Goal: Transaction & Acquisition: Obtain resource

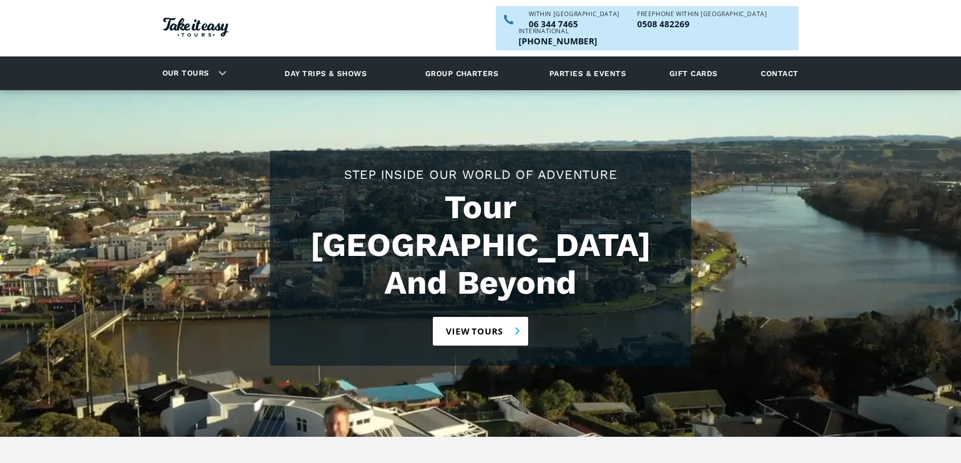
click at [478, 317] on link "View tours" at bounding box center [480, 331] width 95 height 29
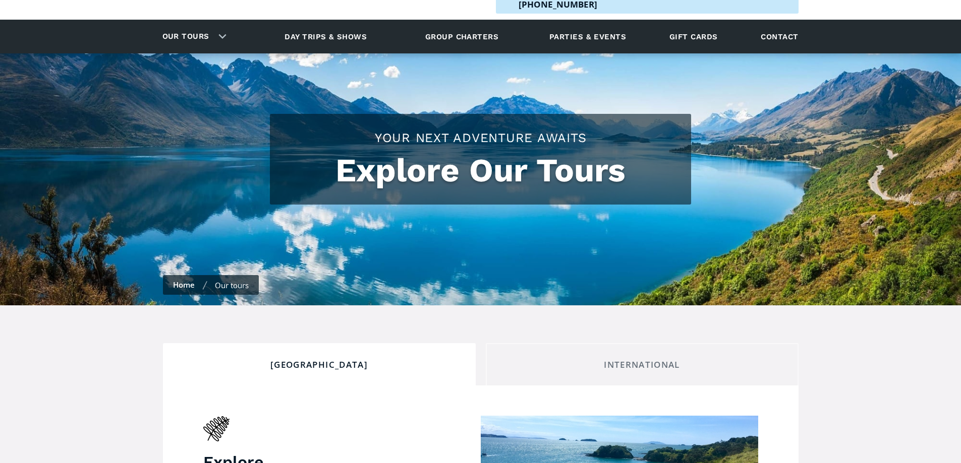
checkbox input "true"
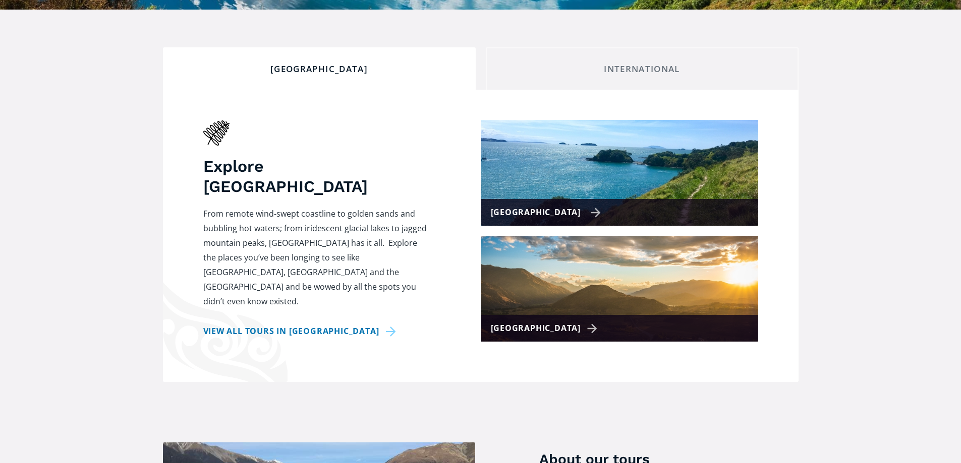
scroll to position [336, 0]
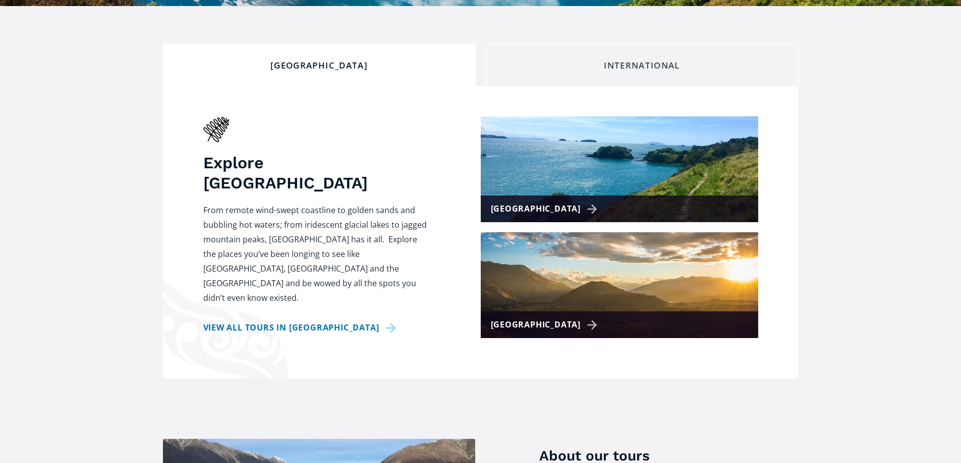
click at [632, 60] on div "International" at bounding box center [641, 65] width 295 height 11
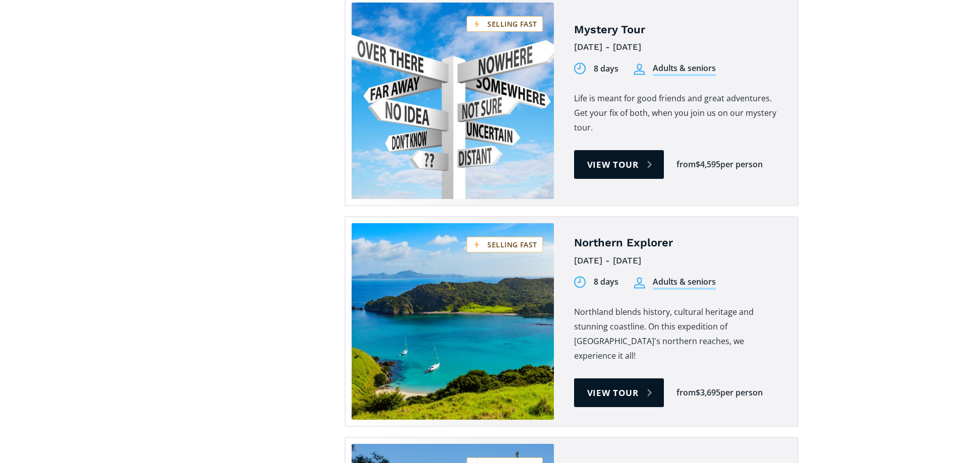
scroll to position [2958, 0]
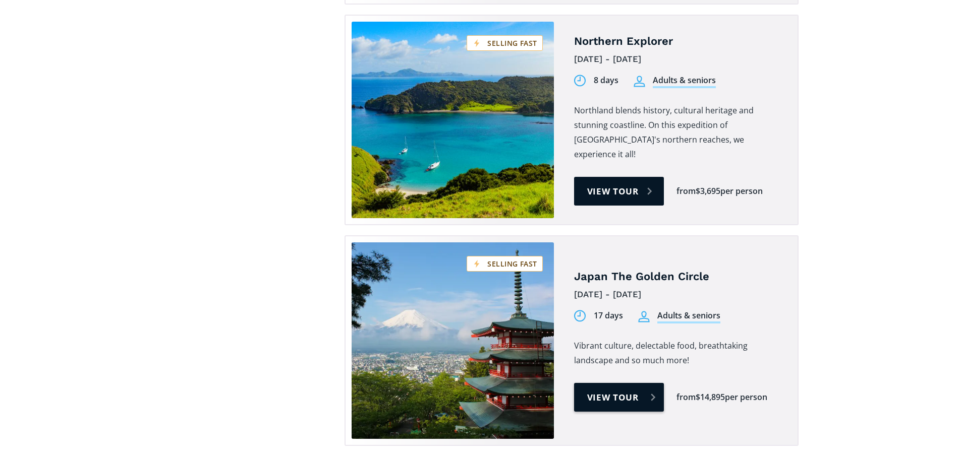
click at [608, 383] on link "View tour" at bounding box center [619, 397] width 90 height 29
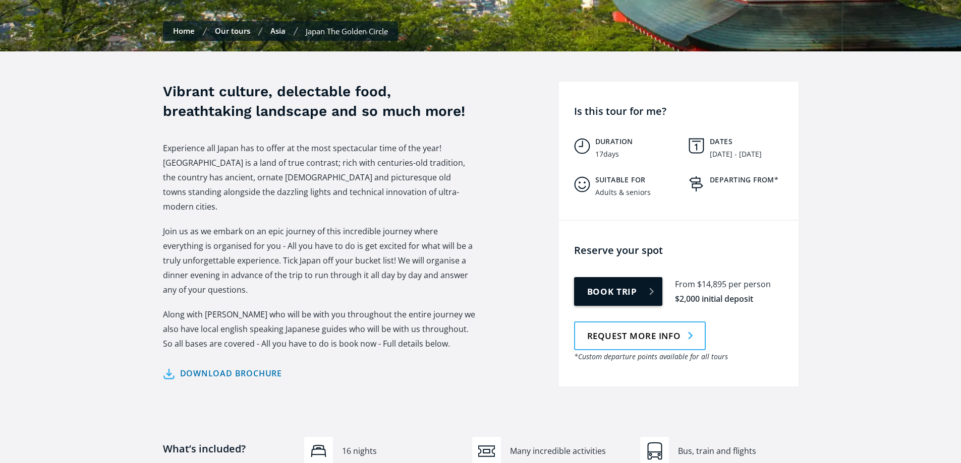
scroll to position [336, 0]
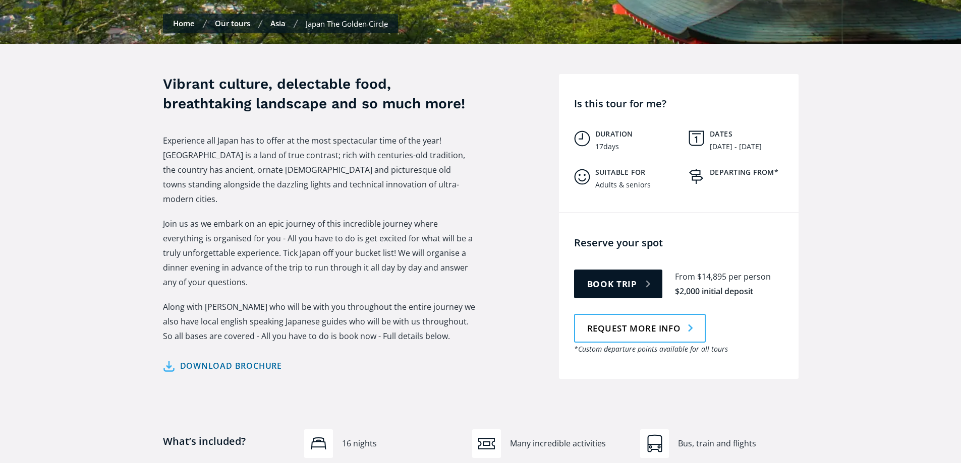
click at [212, 359] on link "Download brochure" at bounding box center [223, 366] width 120 height 15
